Goal: Task Accomplishment & Management: Manage account settings

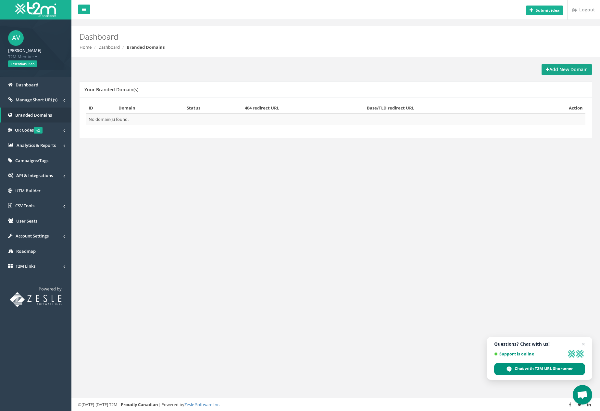
click at [561, 67] on strong "Add New Domain" at bounding box center [567, 69] width 42 height 6
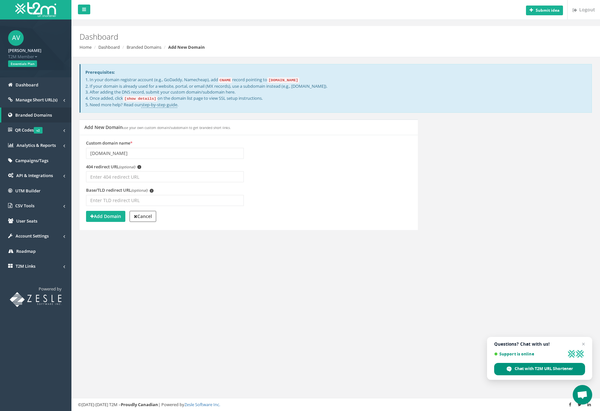
type input "[DOMAIN_NAME]"
click at [121, 198] on input "Base/TLD redirect URL (optional) i" at bounding box center [165, 200] width 158 height 11
type input "dogprotect24.de"
click at [87, 151] on input "[DOMAIN_NAME]" at bounding box center [165, 153] width 158 height 11
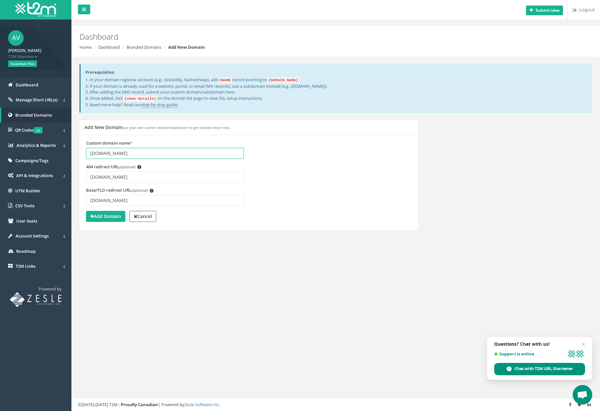
type input "www.dogprotect24.de"
click at [89, 173] on input "[DOMAIN_NAME]" at bounding box center [165, 176] width 158 height 11
type input "www.dogprotect24.de"
click at [89, 199] on input "[DOMAIN_NAME]" at bounding box center [165, 200] width 158 height 11
type input "www.dogprotect24.de"
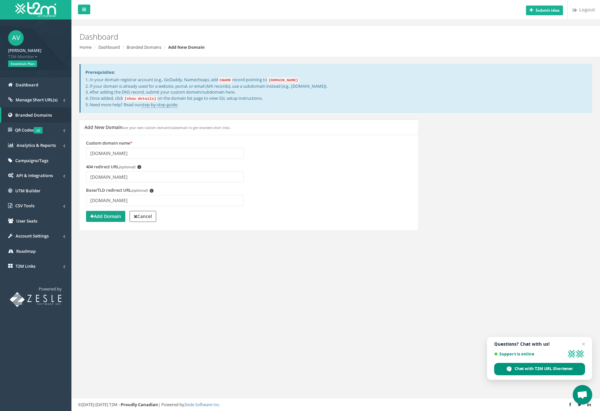
click at [108, 218] on strong "Add Domain" at bounding box center [105, 216] width 31 height 6
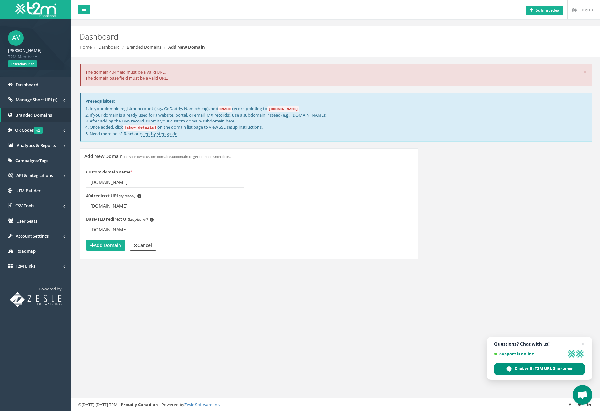
click at [147, 207] on input "www.dogprotect24.de" at bounding box center [165, 205] width 158 height 11
click at [229, 109] on code "CNAME" at bounding box center [225, 109] width 14 height 6
click at [89, 182] on input "[DOMAIN_NAME]" at bounding box center [165, 182] width 158 height 11
click at [111, 184] on input "[DOMAIN_NAME]" at bounding box center [165, 182] width 158 height 11
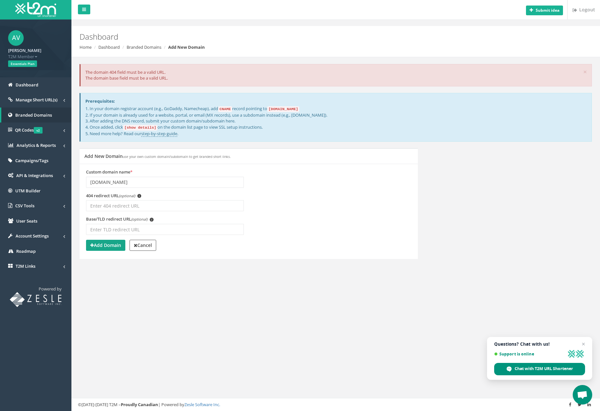
click at [102, 245] on strong "Add Domain" at bounding box center [105, 245] width 31 height 6
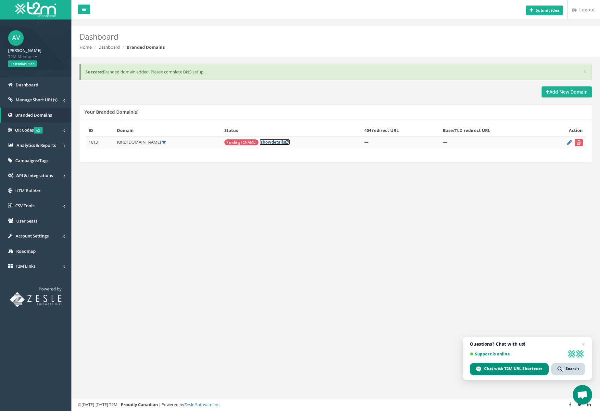
click at [277, 142] on link "[ show details ]" at bounding box center [274, 142] width 31 height 6
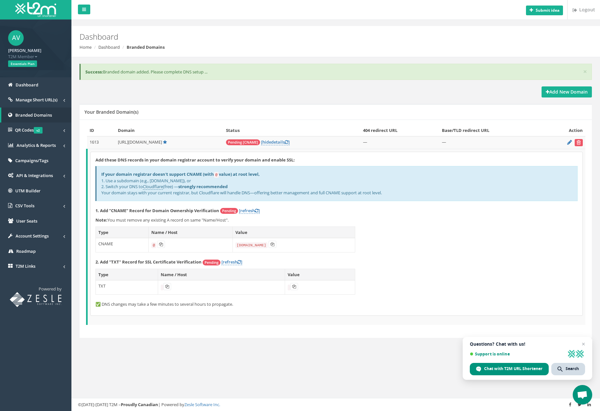
click at [566, 144] on form at bounding box center [564, 142] width 36 height 7
click at [569, 143] on icon at bounding box center [569, 142] width 5 height 4
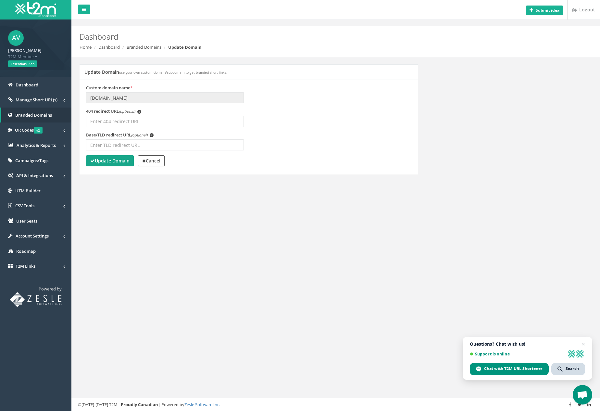
click at [128, 161] on strong "Update Domain" at bounding box center [109, 160] width 39 height 6
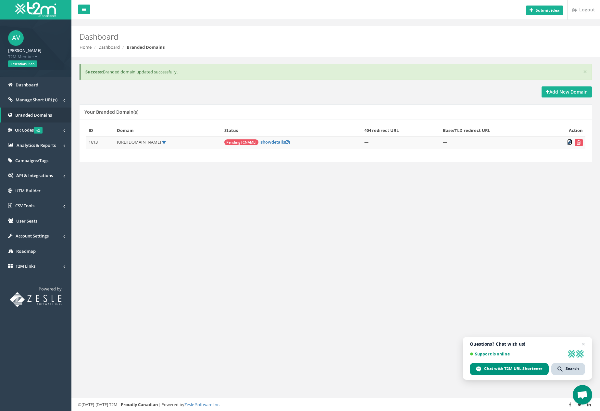
click at [569, 142] on icon at bounding box center [569, 142] width 5 height 4
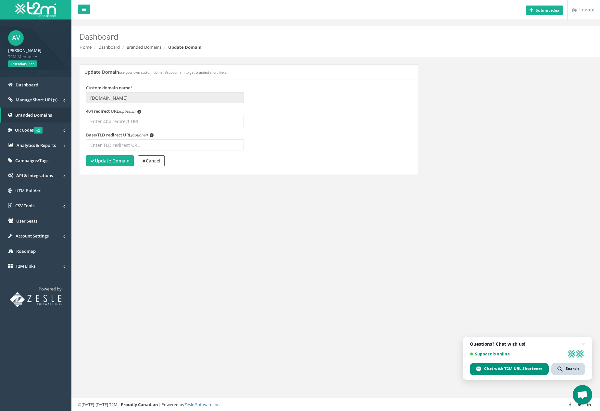
click at [118, 106] on div "Custom domain name * dogprotect24.de" at bounding box center [164, 97] width 167 height 24
click at [165, 167] on div "Update Domain Cancel" at bounding box center [248, 161] width 325 height 13
click at [159, 162] on strong "Cancel" at bounding box center [151, 160] width 18 height 6
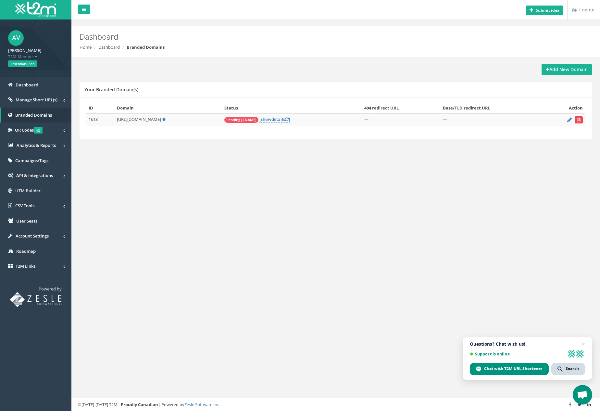
click at [581, 119] on button "submit" at bounding box center [578, 119] width 8 height 7
click at [573, 72] on strong "Add New Domain" at bounding box center [567, 69] width 42 height 6
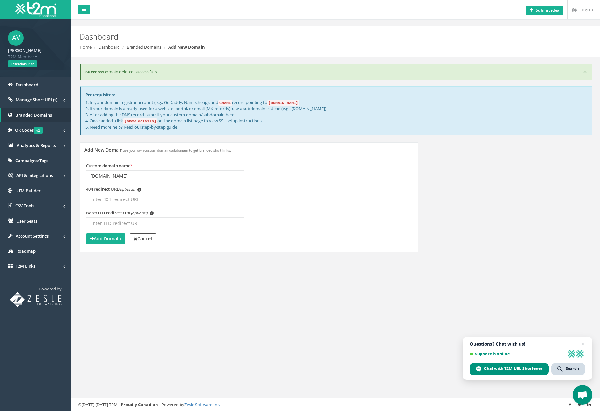
type input "angebot.dogprotect24.de"
click at [108, 241] on button "Add Domain" at bounding box center [105, 238] width 39 height 11
click at [287, 99] on b "[DOMAIN_NAME]" at bounding box center [283, 102] width 32 height 6
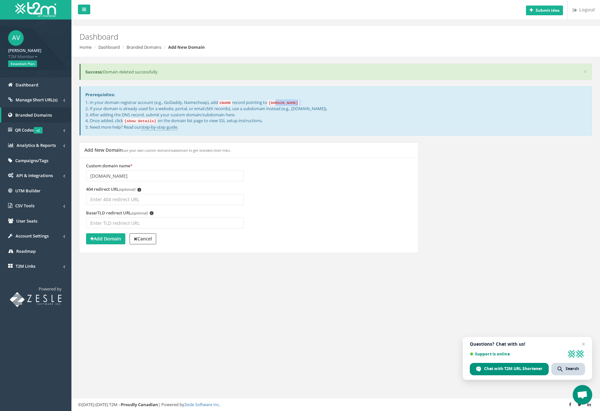
click at [283, 103] on code "[DOMAIN_NAME]" at bounding box center [283, 103] width 32 height 6
click at [276, 103] on code "[DOMAIN_NAME]" at bounding box center [283, 103] width 32 height 6
drag, startPoint x: 291, startPoint y: 103, endPoint x: 310, endPoint y: 103, distance: 19.5
click at [299, 103] on code "[DOMAIN_NAME]" at bounding box center [283, 103] width 32 height 6
copy code "[DOMAIN_NAME]"
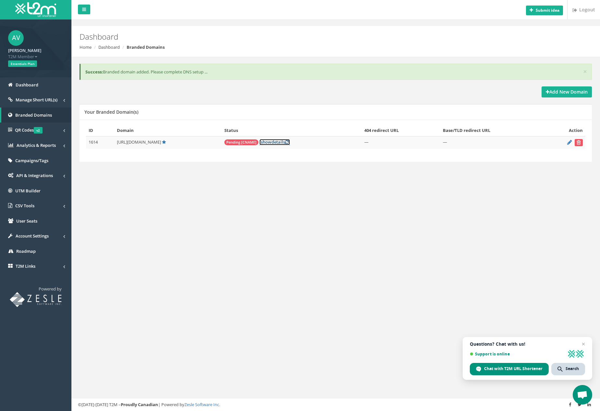
click at [289, 141] on icon at bounding box center [287, 142] width 4 height 4
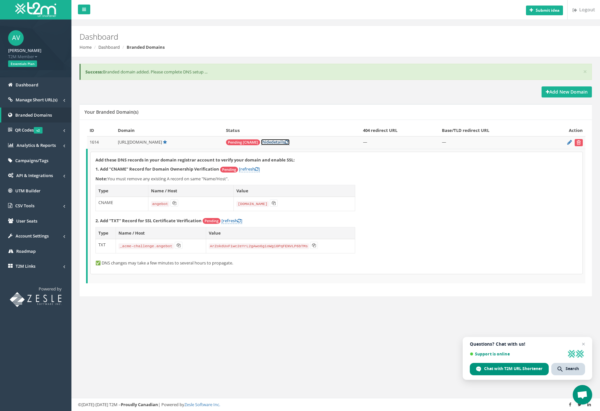
click at [288, 141] on icon at bounding box center [287, 142] width 4 height 4
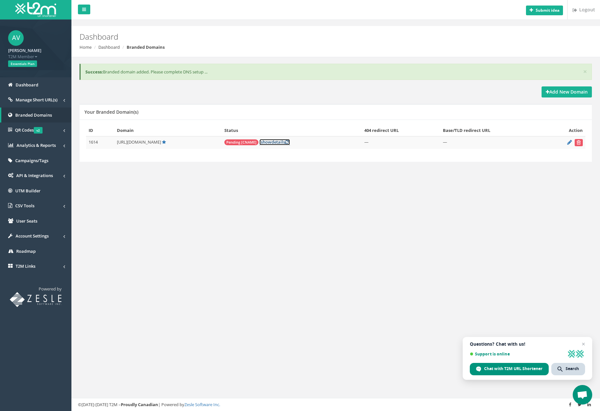
click at [289, 141] on icon at bounding box center [287, 142] width 4 height 4
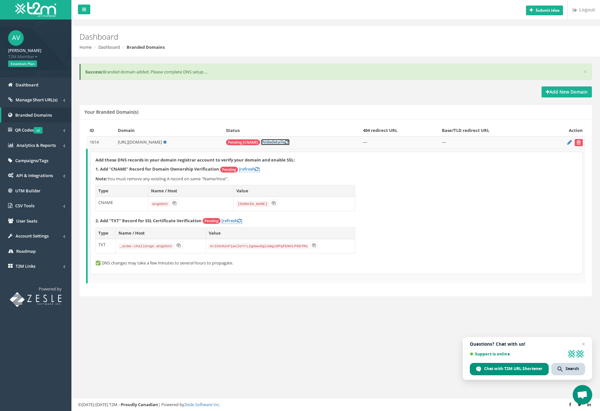
click at [288, 141] on icon at bounding box center [287, 142] width 4 height 4
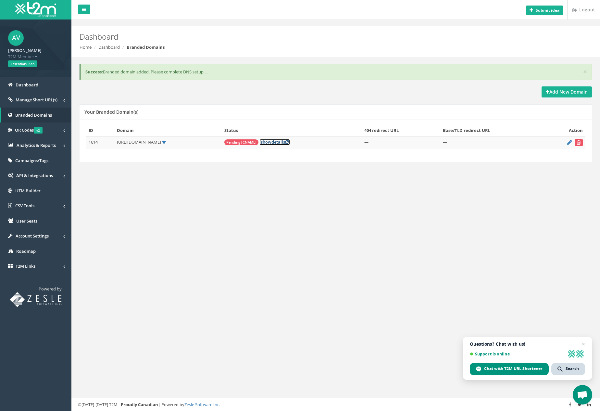
click at [289, 141] on icon at bounding box center [287, 142] width 4 height 4
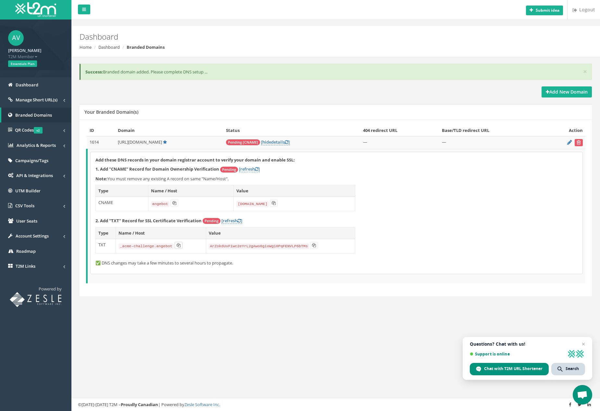
click at [176, 244] on button at bounding box center [179, 244] width 8 height 7
click at [313, 246] on icon at bounding box center [314, 245] width 4 height 4
click at [305, 136] on td "Pending [CNAME] [ hide details ]" at bounding box center [291, 142] width 137 height 13
click at [290, 142] on link "[ hide details ]" at bounding box center [275, 142] width 29 height 6
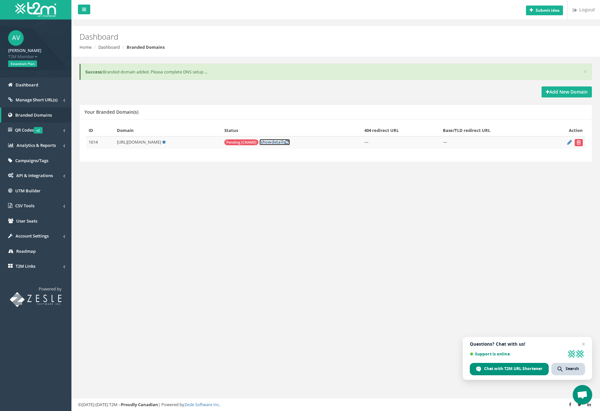
click at [290, 142] on link "[ show details ]" at bounding box center [274, 142] width 31 height 6
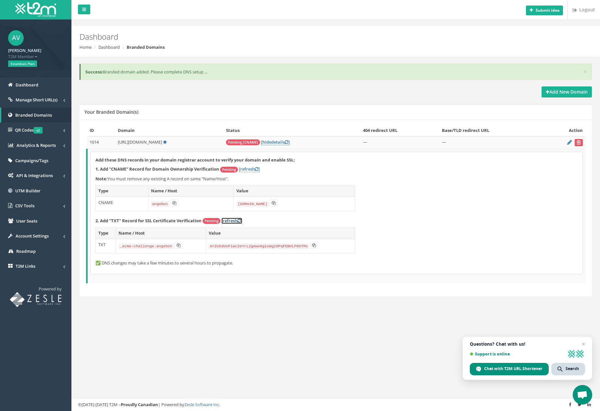
click at [232, 223] on link "[refresh ]" at bounding box center [231, 220] width 21 height 6
click at [255, 168] on link "[refresh ]" at bounding box center [249, 169] width 21 height 6
click at [248, 167] on link "[refresh ]" at bounding box center [249, 169] width 21 height 6
click at [238, 216] on div "Add these DNS records in your domain registrar account to verify your domain an…" at bounding box center [337, 213] width 492 height 122
click at [236, 219] on link "[refresh ]" at bounding box center [231, 220] width 21 height 6
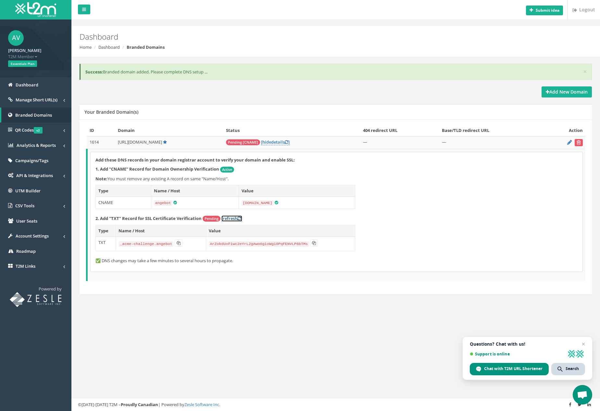
click at [236, 218] on link "[refresh ]" at bounding box center [231, 218] width 21 height 6
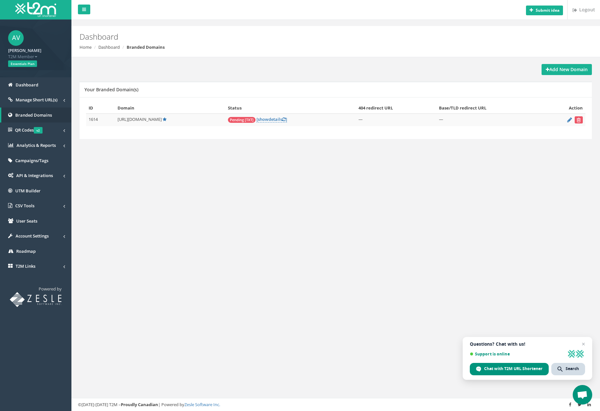
click at [97, 121] on td "1614" at bounding box center [100, 120] width 29 height 13
click at [95, 120] on td "1614" at bounding box center [100, 120] width 29 height 13
copy td "1614"
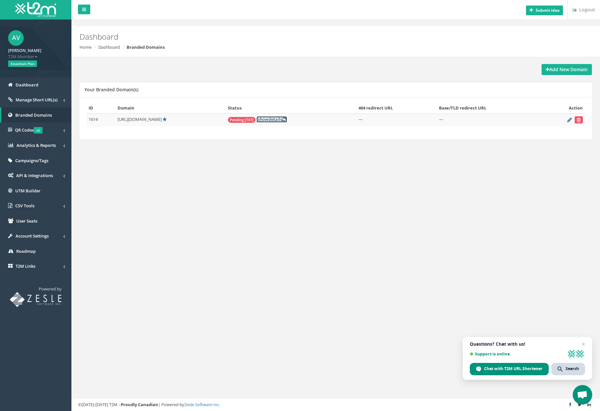
click at [287, 120] on link "[ show details ]" at bounding box center [271, 119] width 31 height 6
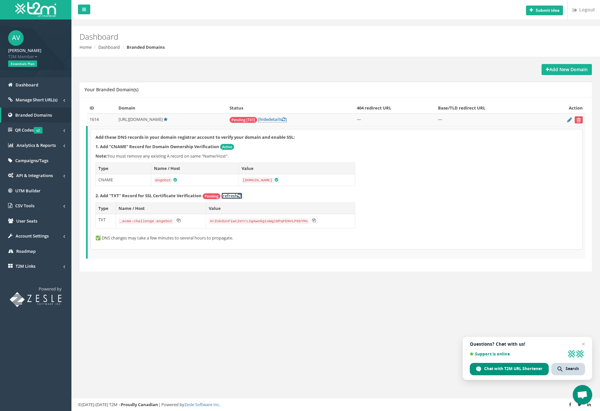
click at [237, 196] on link "[refresh ]" at bounding box center [231, 195] width 21 height 6
click at [147, 224] on td "_acme-challenge.angebot" at bounding box center [161, 221] width 90 height 14
click at [178, 222] on button at bounding box center [179, 219] width 8 height 7
drag, startPoint x: 209, startPoint y: 220, endPoint x: 308, endPoint y: 223, distance: 99.0
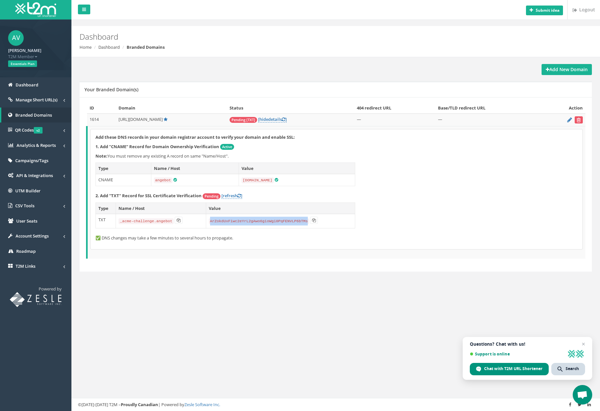
click at [308, 223] on code "ArZokdUxFiwc2eYrL2gAwo6gioWgi0PqFENVLP6bTMs" at bounding box center [259, 221] width 101 height 6
copy code "ArZokdUxFiwc2eYrL2gAwo6gioWgi0PqFENVLP6bTMs"
click at [237, 198] on div "Add these DNS records in your domain registrar account to verify your domain an…" at bounding box center [337, 189] width 492 height 120
click at [236, 195] on link "[refresh ]" at bounding box center [231, 195] width 21 height 6
click at [92, 120] on td "1614" at bounding box center [101, 120] width 29 height 13
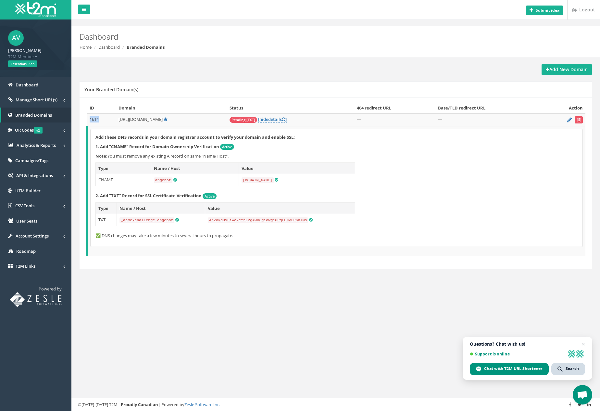
click at [92, 120] on td "1614" at bounding box center [101, 120] width 29 height 13
copy tr "1614"
click at [43, 89] on link "Dashboard" at bounding box center [35, 84] width 71 height 15
